Goal: Task Accomplishment & Management: Complete application form

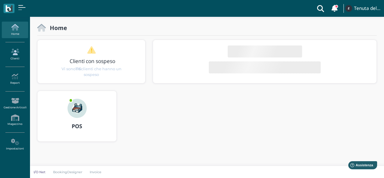
click at [17, 49] on icon at bounding box center [15, 52] width 26 height 7
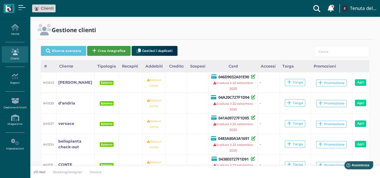
click at [97, 50] on button "Crea Anagrafica" at bounding box center [109, 51] width 44 height 10
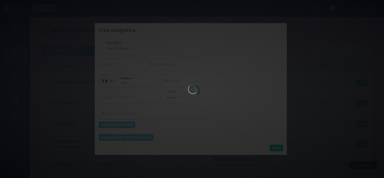
select select
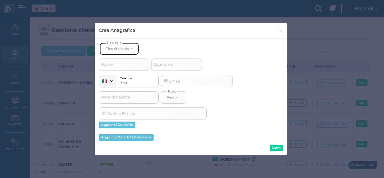
click at [108, 49] on div "Tipo di cliente" at bounding box center [117, 48] width 23 height 4
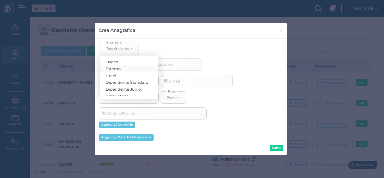
click at [113, 68] on span "Esterno" at bounding box center [113, 68] width 15 height 5
select select "[object Object]"
select select
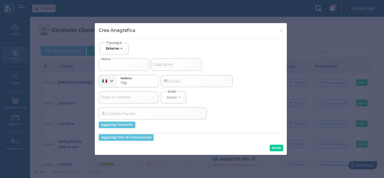
click at [113, 68] on input "Nome" at bounding box center [124, 65] width 51 height 12
type input "C"
select select
type input "CA"
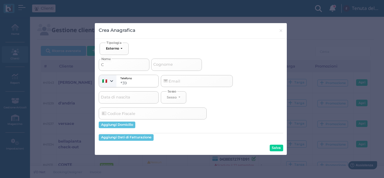
select select
type input "CAR"
select select
type input "CARB"
select select
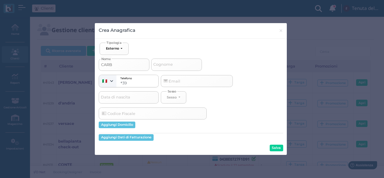
type input "CARBO"
select select
type input "CARBON"
select select
type input "CARBONE"
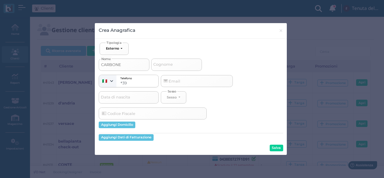
select select
type input "CARBONE"
click at [280, 148] on button "Salva" at bounding box center [277, 148] width 14 height 7
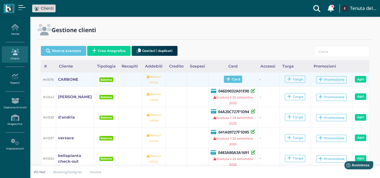
click at [238, 80] on span "Card" at bounding box center [233, 79] width 18 height 7
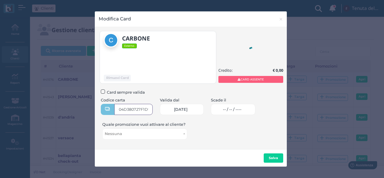
type input "04D380727F1D90"
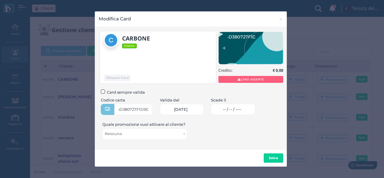
click at [241, 113] on link "-- / -- / ----" at bounding box center [233, 109] width 45 height 11
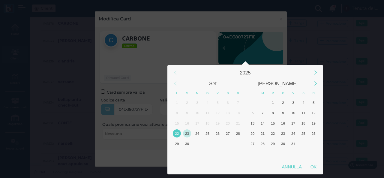
click at [189, 135] on div "23" at bounding box center [187, 133] width 8 height 8
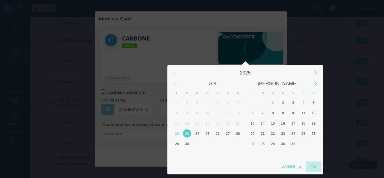
click at [315, 169] on div "OK" at bounding box center [313, 166] width 15 height 11
type input "[DATE]"
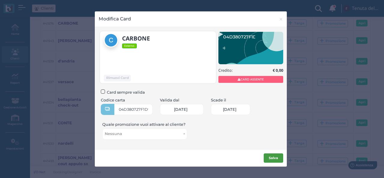
scroll to position [0, 26]
click at [273, 158] on b "Salva" at bounding box center [273, 158] width 9 height 4
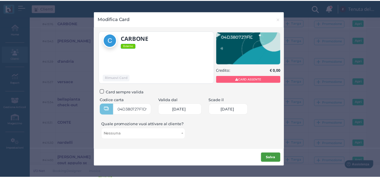
scroll to position [0, 0]
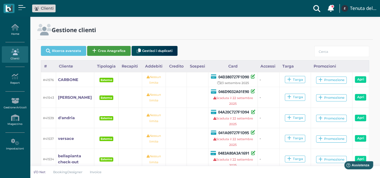
click at [100, 50] on button "Crea Anagrafica" at bounding box center [109, 51] width 44 height 10
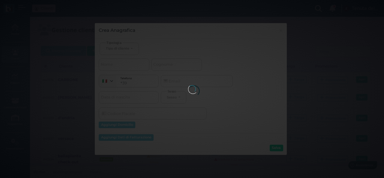
select select
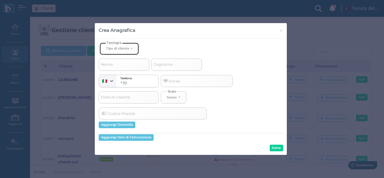
click at [127, 52] on button "Tipo di cliente" at bounding box center [119, 49] width 39 height 12
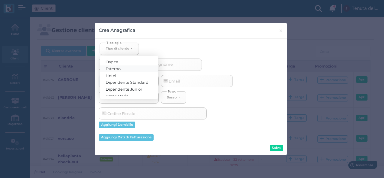
click at [124, 70] on link "Esterno" at bounding box center [129, 68] width 58 height 7
select select "[object Object]"
select select
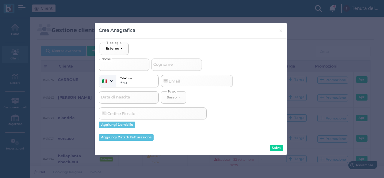
click at [125, 66] on input "Nome" at bounding box center [124, 65] width 51 height 12
type input "T"
select select
type input "TI"
select select
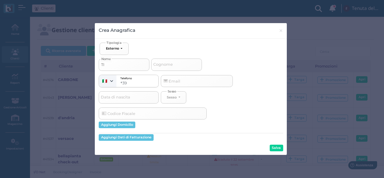
type input "TIM"
select select
type input "TIMP"
select select
type input "TIMPA"
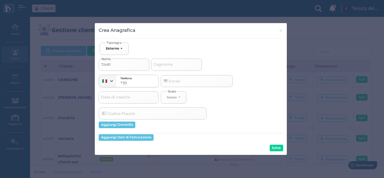
select select
type input "TIMPAN"
select select
type input "TIMPANI"
select select
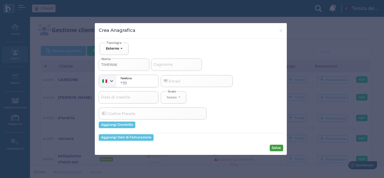
type input "TIMPANI"
click at [279, 150] on button "Salva" at bounding box center [277, 148] width 14 height 7
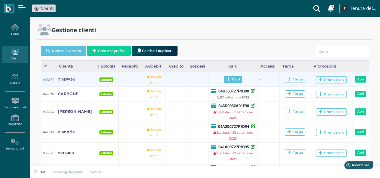
click at [226, 80] on icon at bounding box center [228, 79] width 4 height 5
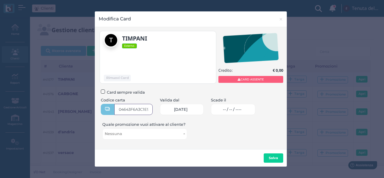
type input "04643F6A3C1E90"
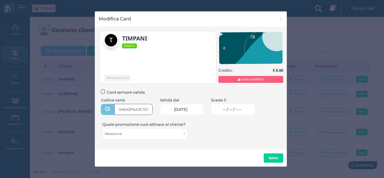
scroll to position [0, 4]
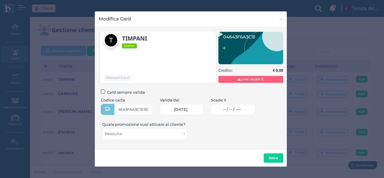
click at [240, 107] on span "-- / -- / ----" at bounding box center [232, 109] width 19 height 5
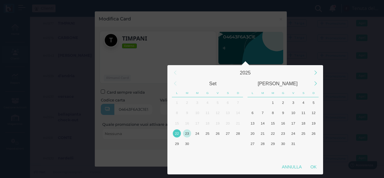
click at [187, 135] on div "23" at bounding box center [187, 133] width 8 height 8
click at [316, 168] on div "OK" at bounding box center [313, 166] width 15 height 11
type input "[DATE]"
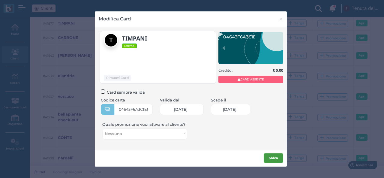
scroll to position [0, 26]
click at [269, 159] on b "Salva" at bounding box center [273, 158] width 9 height 4
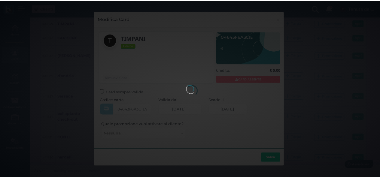
scroll to position [0, 0]
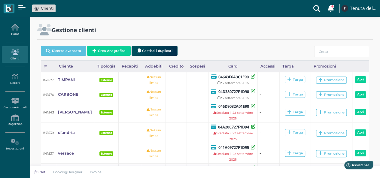
click at [264, 161] on td "-" at bounding box center [269, 153] width 22 height 20
click at [110, 50] on button "Crea Anagrafica" at bounding box center [109, 51] width 44 height 10
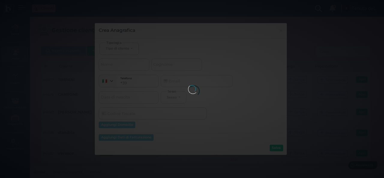
select select
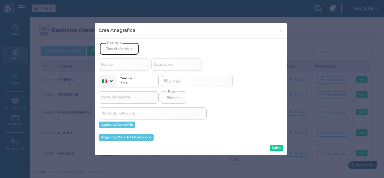
click at [123, 47] on div "Tipo di cliente" at bounding box center [117, 48] width 23 height 4
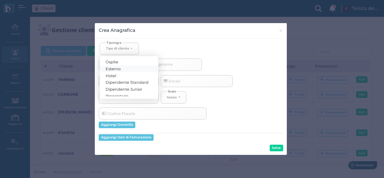
click at [120, 67] on span "Esterno" at bounding box center [113, 68] width 15 height 5
select select "[object Object]"
select select
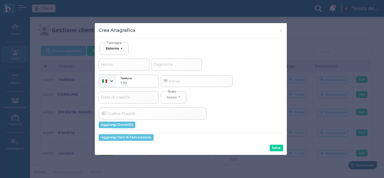
click at [166, 65] on span "Cognome" at bounding box center [162, 65] width 21 height 8
click at [166, 65] on input "Cognome" at bounding box center [176, 65] width 51 height 12
click at [168, 63] on input "Cognome" at bounding box center [176, 65] width 51 height 12
type input "D"
select select
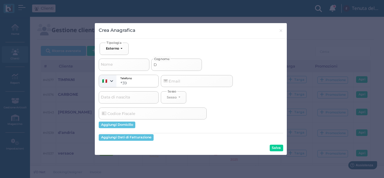
type input "DE"
select select
type input "DE"
select select
type input "DE S"
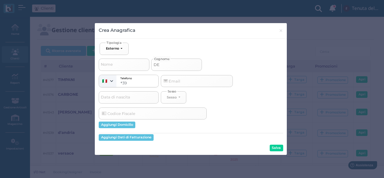
select select
type input "DE SA"
select select
type input "DE SAN"
select select
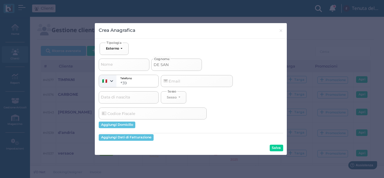
type input "DE SANT"
select select
type input "DE SANTI"
select select
type input "DE SANTIS"
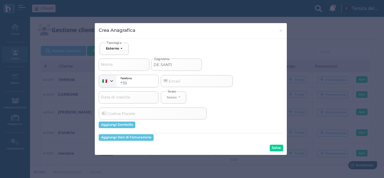
select select
type input "DE SANTIS"
select select
type input "DE SANTIS O"
select select
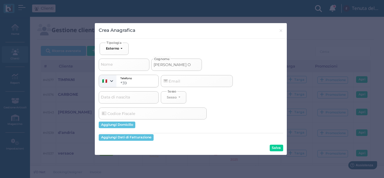
type input "DE SANTIS OU"
select select
type input "DE SANTIS OUT"
select select
type input "DE SANTIS OUT"
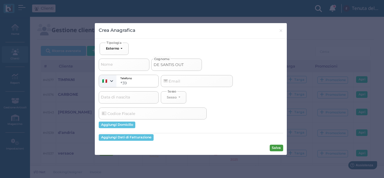
click at [276, 149] on button "Salva" at bounding box center [277, 148] width 14 height 7
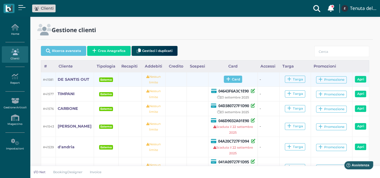
click at [233, 79] on span "Card" at bounding box center [233, 79] width 18 height 7
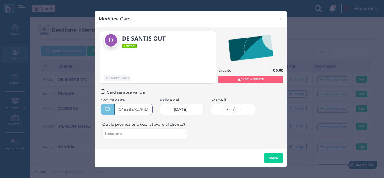
type input "04E5BE727F1D90"
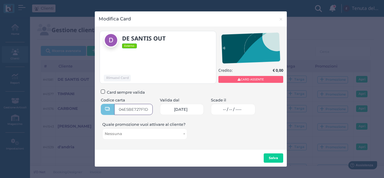
scroll to position [0, 5]
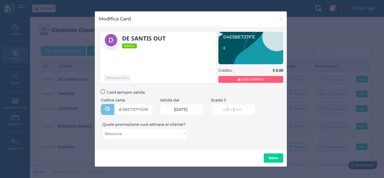
click at [242, 111] on span "-- / -- / ----" at bounding box center [232, 109] width 19 height 5
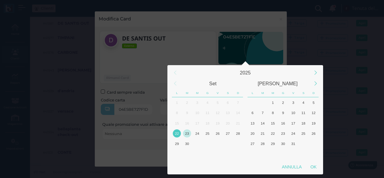
click at [186, 132] on div "23" at bounding box center [187, 133] width 8 height 8
click at [315, 167] on div "OK" at bounding box center [313, 166] width 15 height 11
type input "23/09/2025"
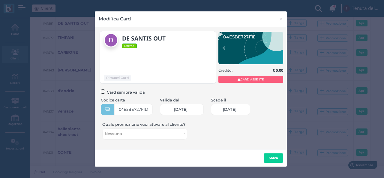
scroll to position [0, 26]
click at [272, 158] on b "Salva" at bounding box center [273, 158] width 9 height 4
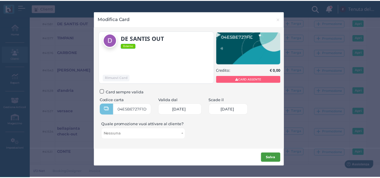
scroll to position [0, 0]
